Goal: Task Accomplishment & Management: Manage account settings

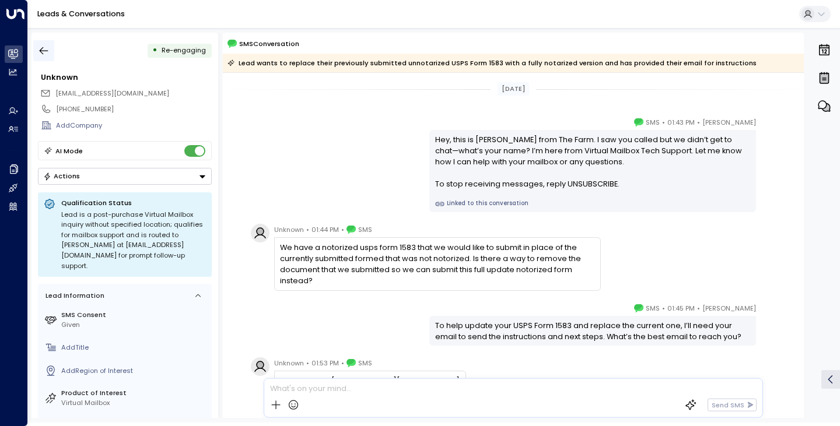
scroll to position [84, 0]
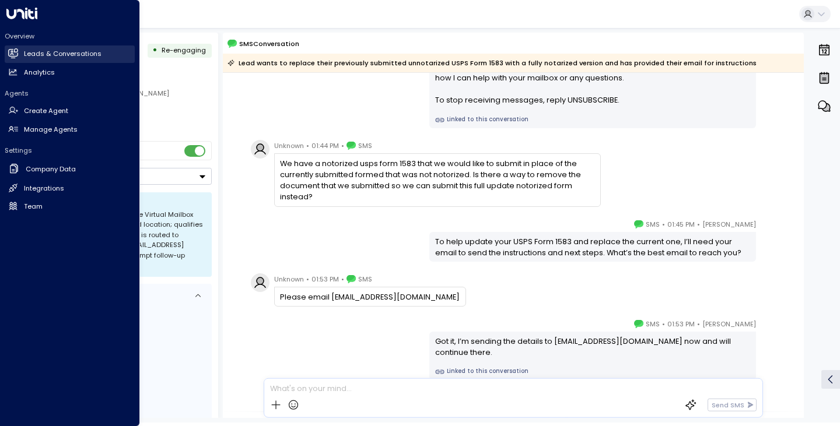
click at [21, 55] on link "Leads & Conversations Leads & Conversations" at bounding box center [70, 53] width 130 height 17
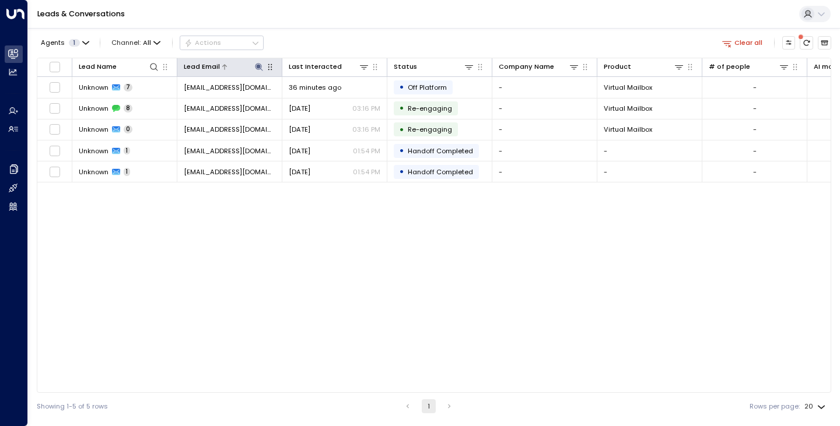
click at [257, 64] on icon at bounding box center [259, 67] width 8 height 8
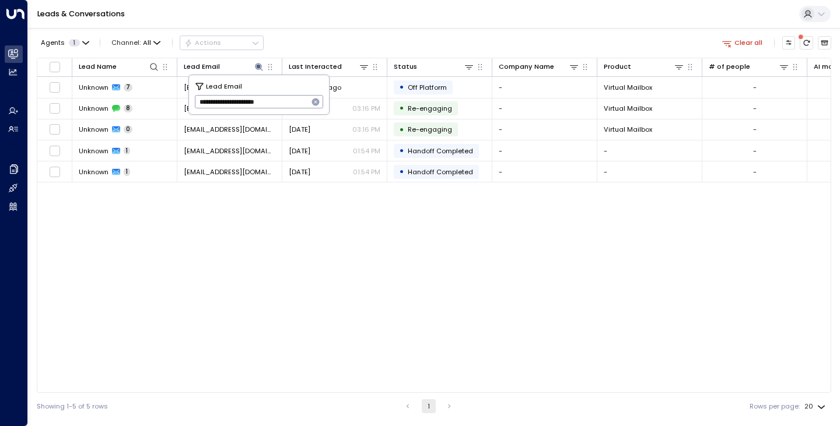
click at [314, 100] on icon "button" at bounding box center [316, 103] width 8 height 8
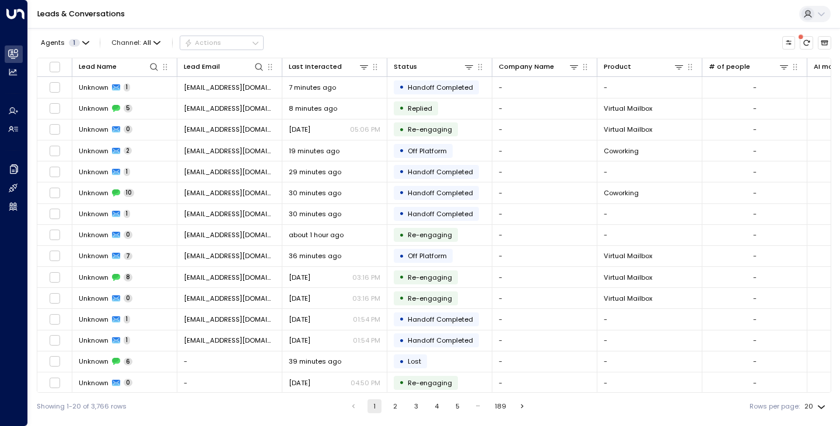
click at [340, 11] on div "Leads & Conversations" at bounding box center [434, 14] width 812 height 29
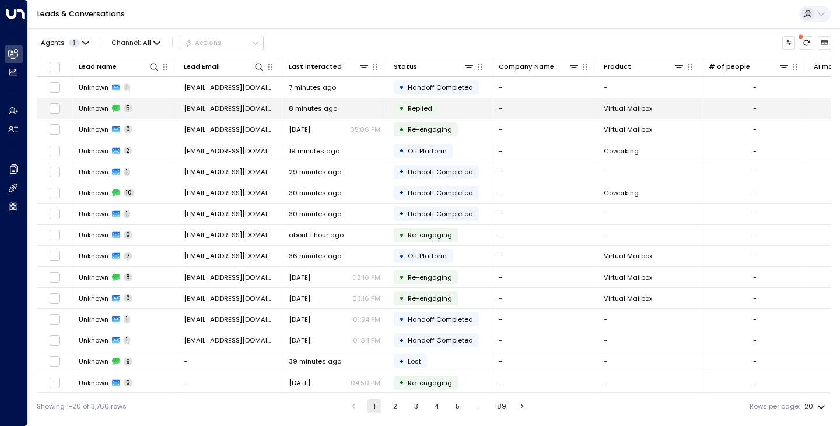
click at [89, 113] on span "Unknown" at bounding box center [94, 108] width 30 height 9
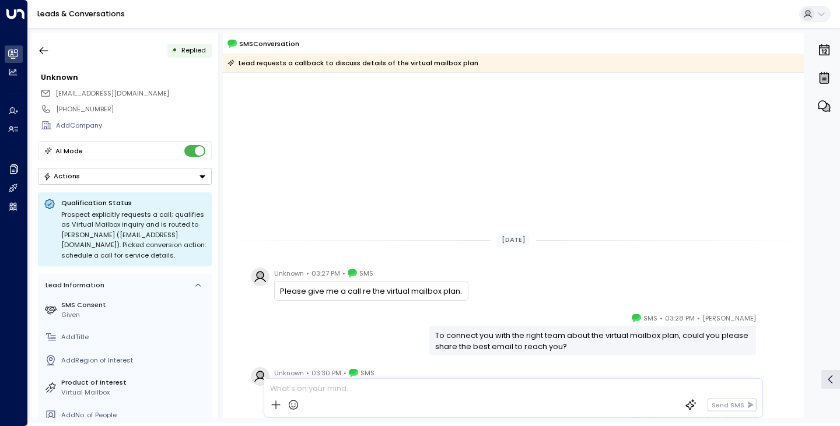
scroll to position [195, 0]
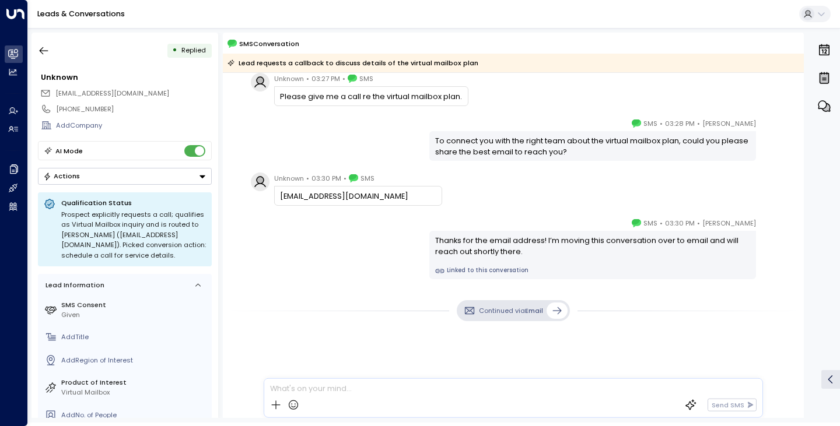
click at [257, 319] on div "Continued via Email" at bounding box center [513, 310] width 581 height 21
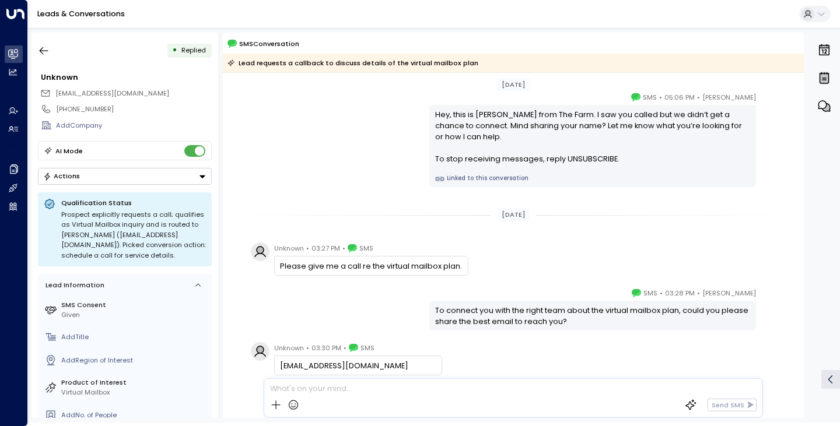
scroll to position [0, 0]
